Goal: Communication & Community: Answer question/provide support

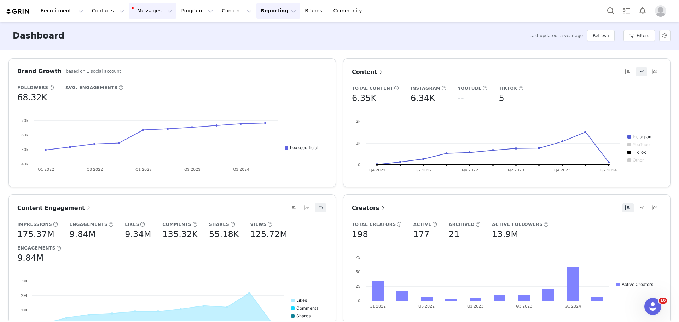
drag, startPoint x: 137, startPoint y: 10, endPoint x: 136, endPoint y: 15, distance: 5.1
click at [135, 10] on button "Messages Messages" at bounding box center [153, 11] width 48 height 16
click at [152, 39] on link "Inbox 99+" at bounding box center [145, 44] width 56 height 13
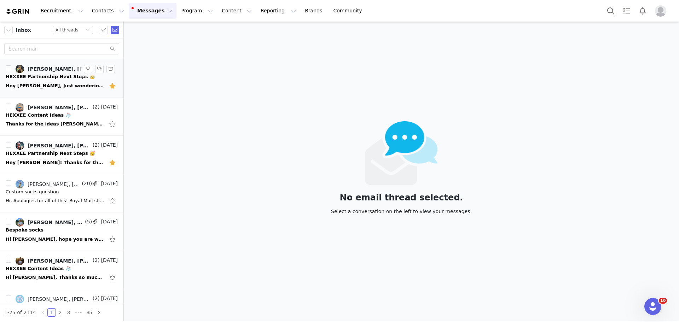
click at [49, 77] on div "HEXXEE Partnership Next Steps 🥳" at bounding box center [50, 76] width 89 height 7
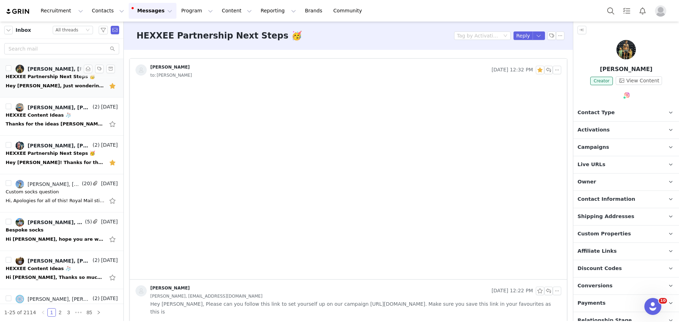
click at [109, 83] on button "button" at bounding box center [113, 85] width 9 height 11
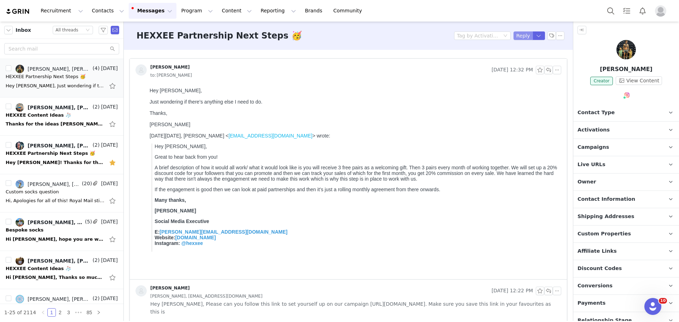
click at [519, 38] on button "Reply" at bounding box center [522, 35] width 19 height 8
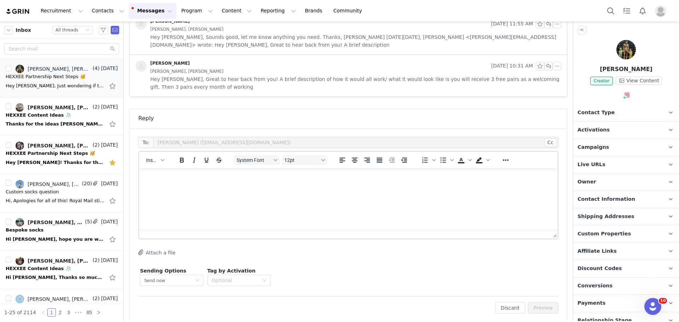
scroll to position [316, 0]
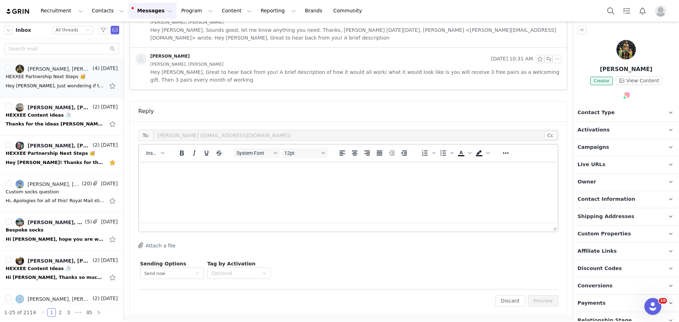
click at [199, 180] on html at bounding box center [348, 170] width 419 height 19
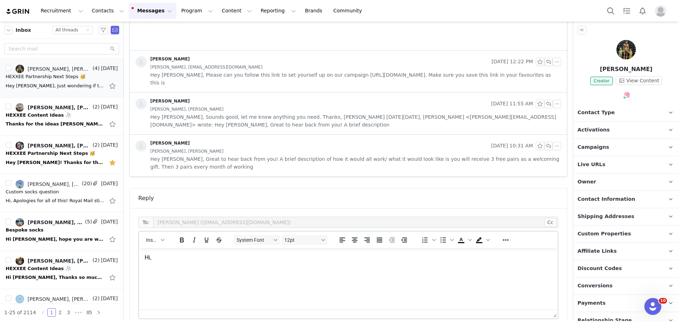
scroll to position [245, 0]
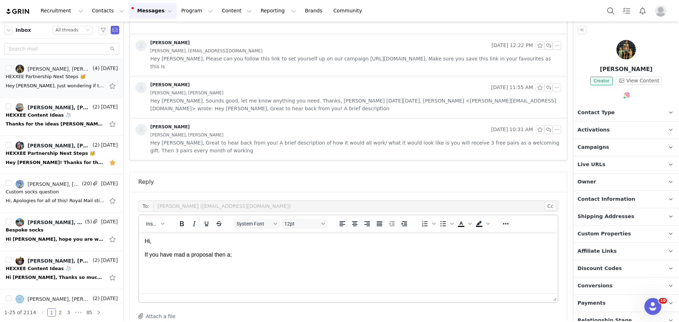
click at [175, 258] on p "If you have mad a proposal then a;" at bounding box center [348, 255] width 407 height 8
click at [249, 256] on p "If you have made a proposal then a;" at bounding box center [348, 255] width 407 height 8
click at [162, 223] on icon "button" at bounding box center [163, 224] width 4 height 4
click at [177, 259] on div "Insert Signature" at bounding box center [181, 259] width 64 height 8
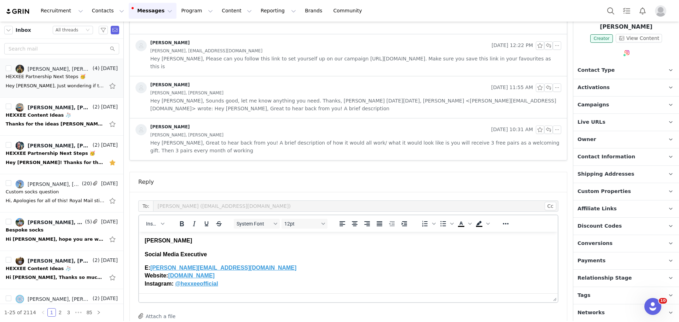
scroll to position [316, 0]
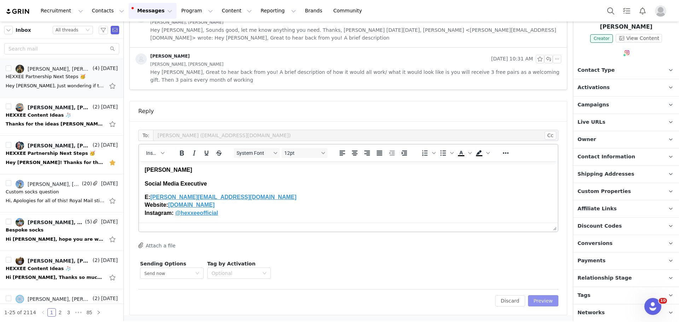
click at [528, 301] on button "Preview" at bounding box center [543, 300] width 31 height 11
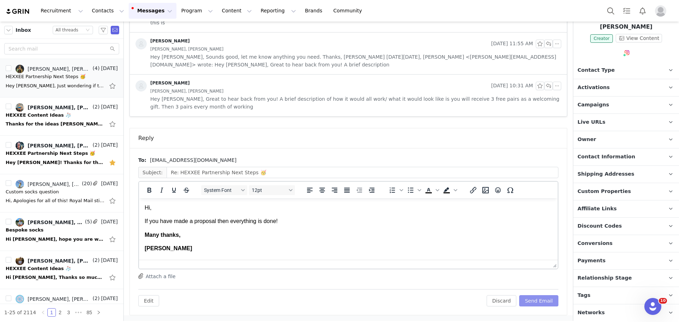
scroll to position [0, 0]
click at [542, 300] on button "Send Email" at bounding box center [538, 300] width 39 height 11
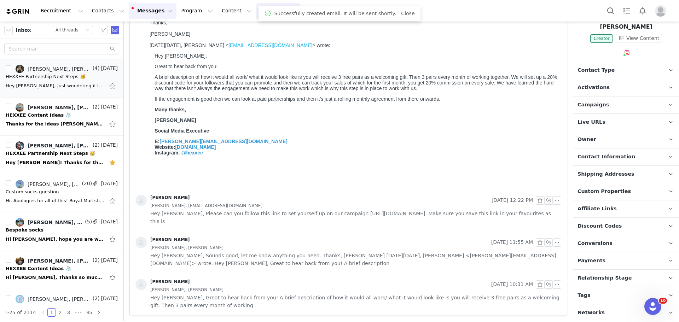
scroll to position [91, 0]
click at [91, 162] on div "Hey [PERSON_NAME]! Thanks for the email and sorry for taking so long to get bac…" at bounding box center [55, 162] width 99 height 7
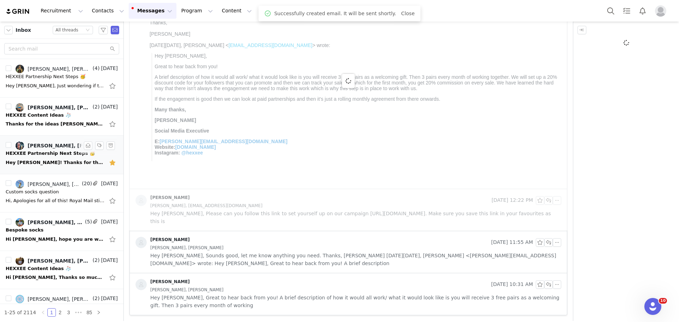
scroll to position [0, 0]
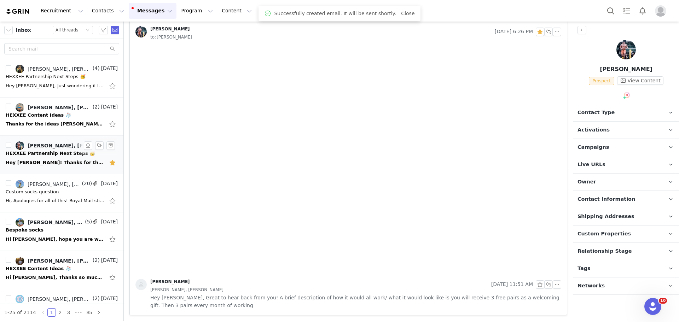
click at [110, 163] on button "button" at bounding box center [113, 162] width 9 height 11
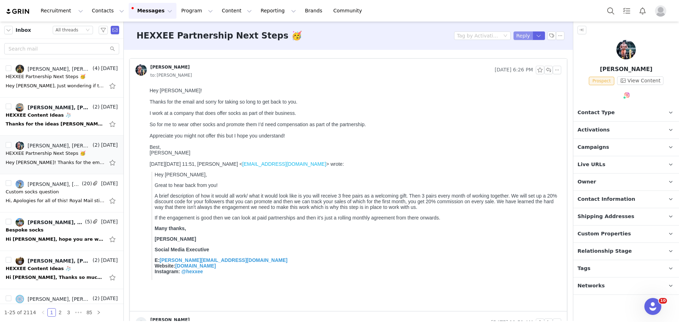
click at [525, 38] on button "Reply" at bounding box center [522, 35] width 19 height 8
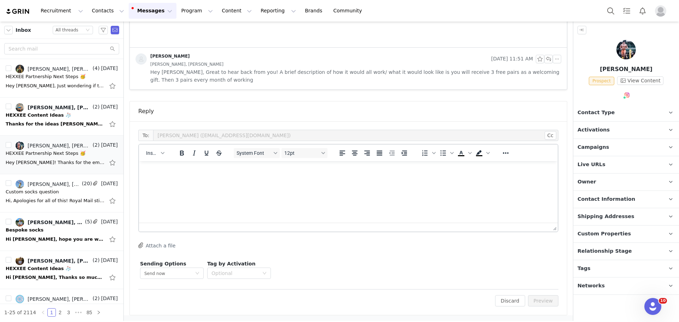
click at [148, 158] on div "Insert" at bounding box center [155, 153] width 33 height 14
click at [157, 148] on button "Insert" at bounding box center [155, 153] width 24 height 10
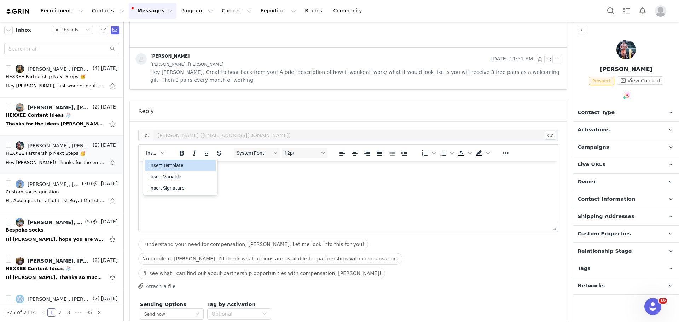
click at [169, 164] on div "Insert Template" at bounding box center [181, 165] width 64 height 8
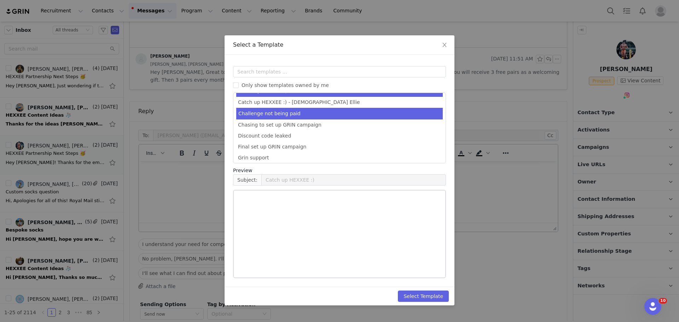
click at [316, 113] on li "Challenge not being paid" at bounding box center [339, 114] width 206 height 12
type input "HEXXEE Partnership 🧦"
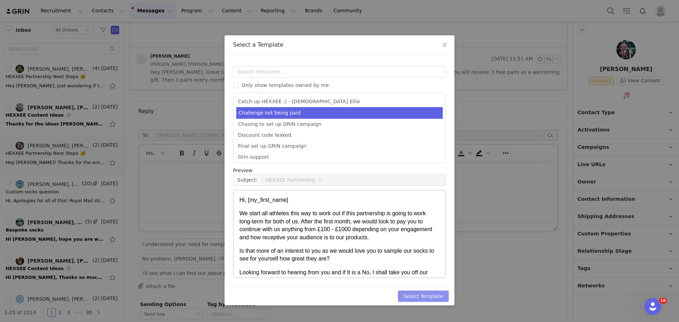
drag, startPoint x: 421, startPoint y: 299, endPoint x: 612, endPoint y: 311, distance: 191.0
click at [421, 299] on button "Select Template" at bounding box center [423, 296] width 51 height 11
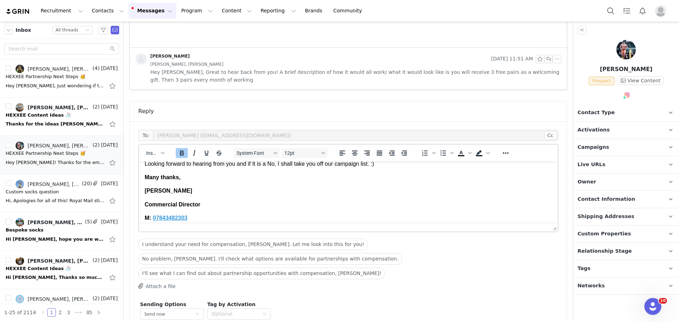
scroll to position [51, 0]
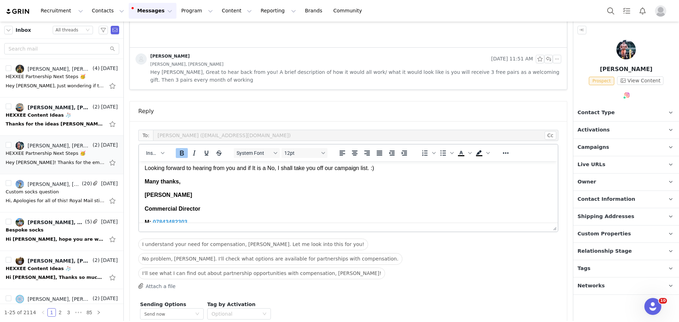
drag, startPoint x: 224, startPoint y: 221, endPoint x: 295, endPoint y: 316, distance: 119.0
click at [139, 181] on html "Hi, My First Name ﻿ We start all athletes this way to work out if this partners…" at bounding box center [348, 183] width 419 height 146
drag, startPoint x: 159, startPoint y: 150, endPoint x: 161, endPoint y: 157, distance: 7.2
click at [159, 152] on button "Insert" at bounding box center [155, 153] width 24 height 10
click at [186, 191] on div "Insert Signature" at bounding box center [181, 188] width 64 height 8
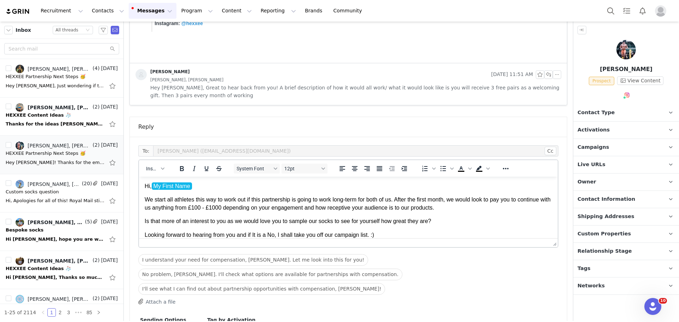
scroll to position [293, 0]
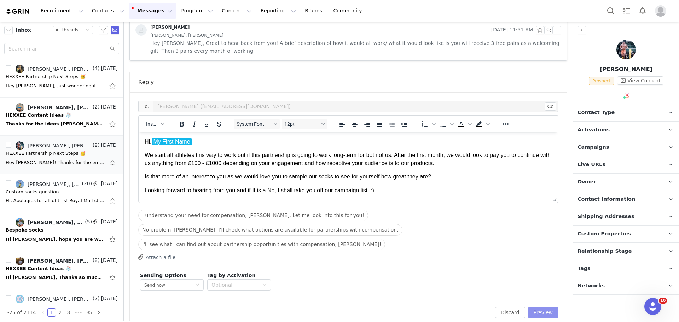
click at [537, 307] on button "Preview" at bounding box center [543, 312] width 31 height 11
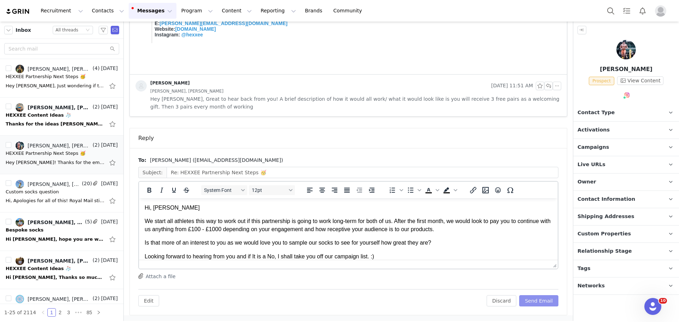
scroll to position [0, 0]
click at [536, 301] on button "Send Email" at bounding box center [538, 300] width 39 height 11
